Goal: Navigation & Orientation: Find specific page/section

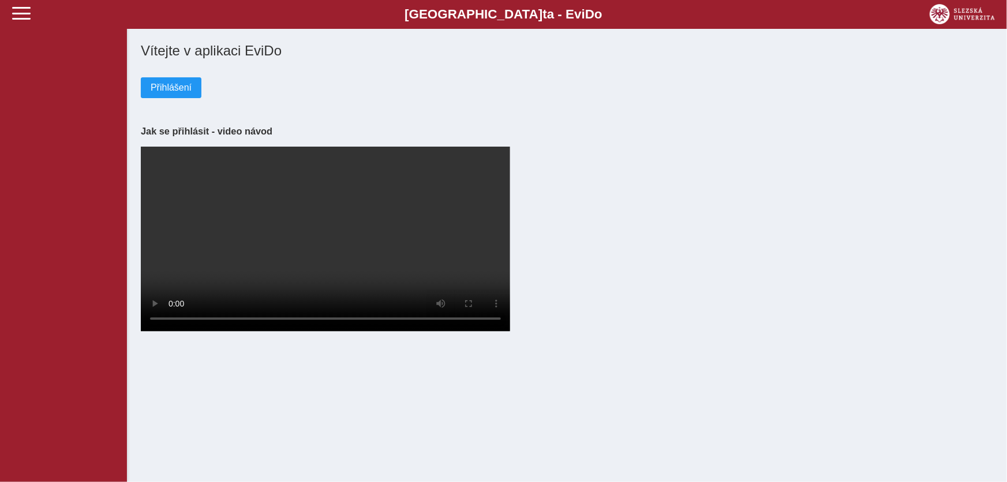
click at [174, 76] on div "Přihlášení" at bounding box center [567, 78] width 852 height 39
click at [176, 86] on span "Přihlášení" at bounding box center [171, 88] width 41 height 10
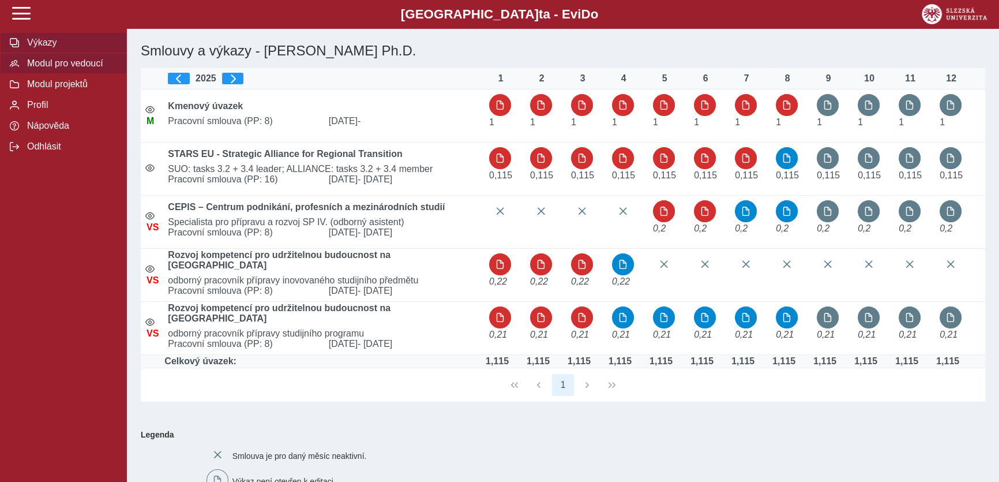
click at [70, 69] on span "Modul pro vedoucí" at bounding box center [70, 63] width 93 height 10
